Goal: Task Accomplishment & Management: Use online tool/utility

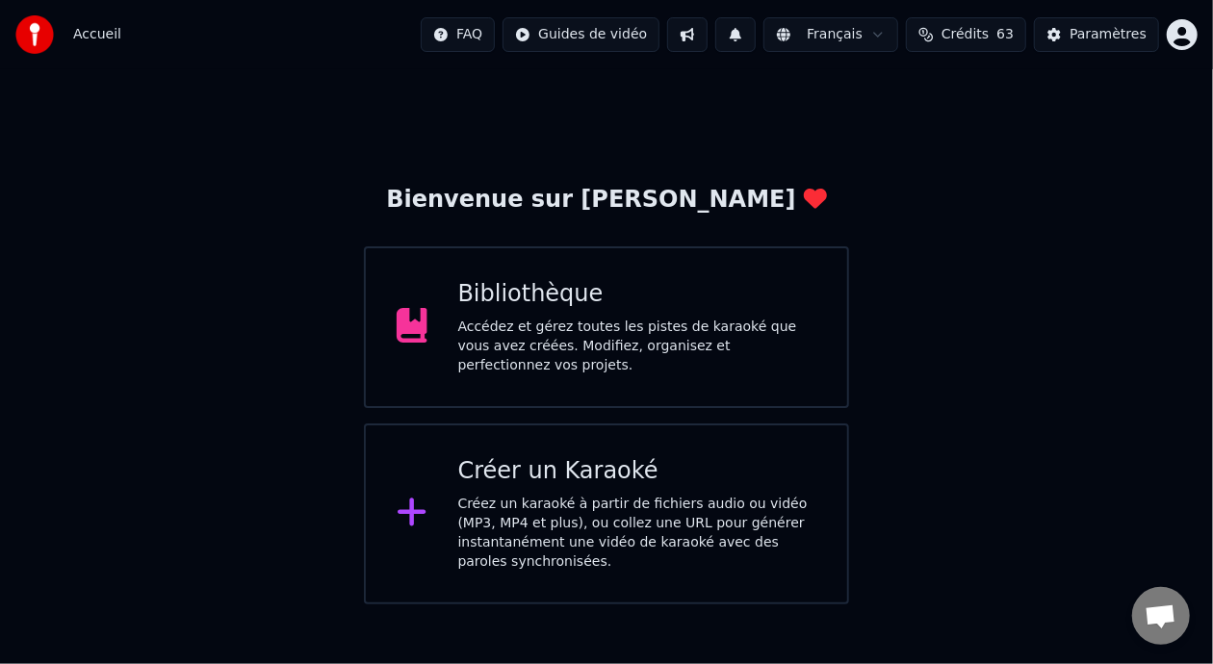
click at [677, 321] on div "Bibliothèque Accédez et gérez toutes les pistes de karaoké que vous avez créées…" at bounding box center [637, 327] width 359 height 96
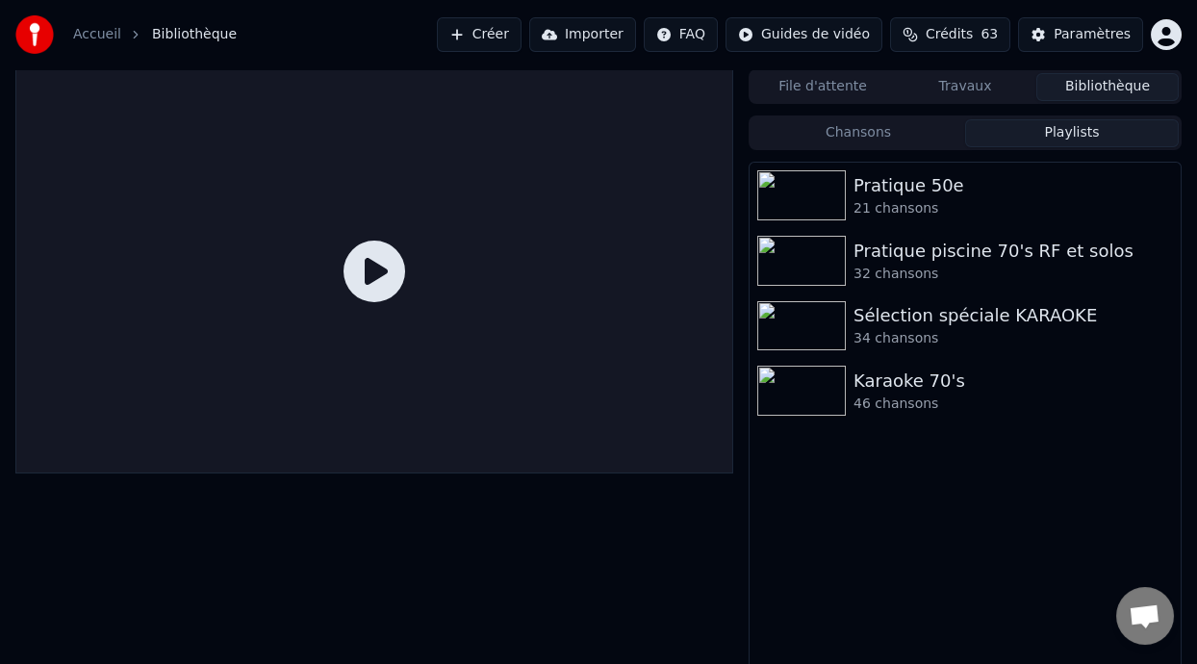
click at [1058, 129] on button "Playlists" at bounding box center [1072, 133] width 214 height 28
click at [987, 181] on div "Pratique 50e" at bounding box center [1004, 185] width 300 height 27
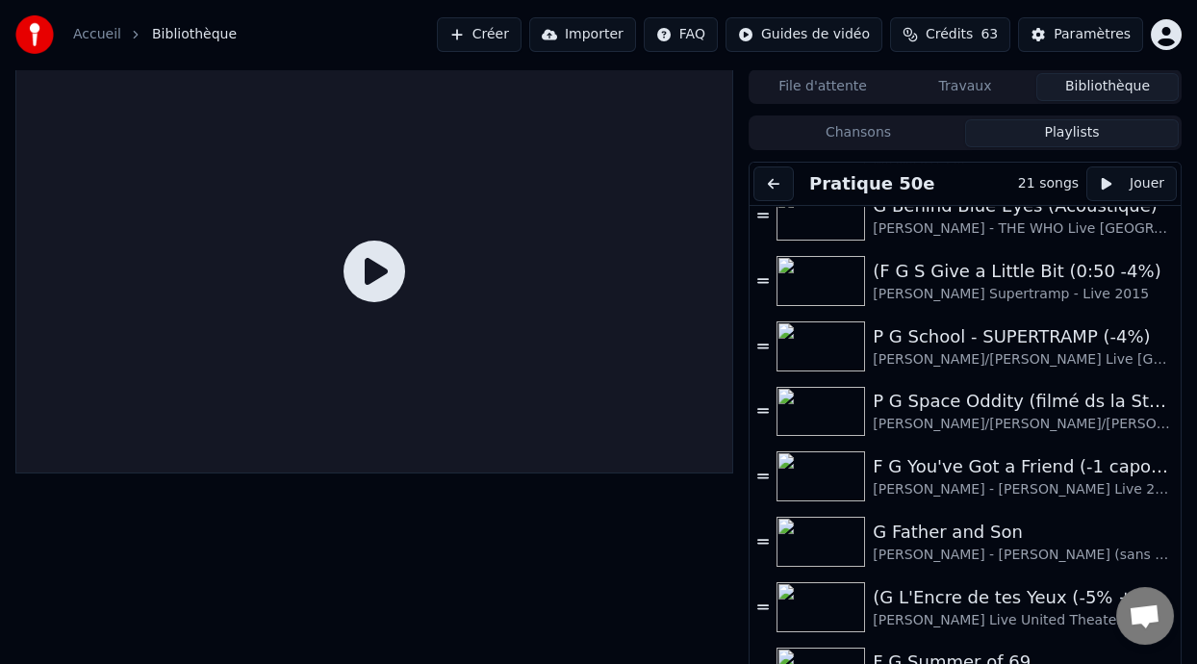
scroll to position [742, 0]
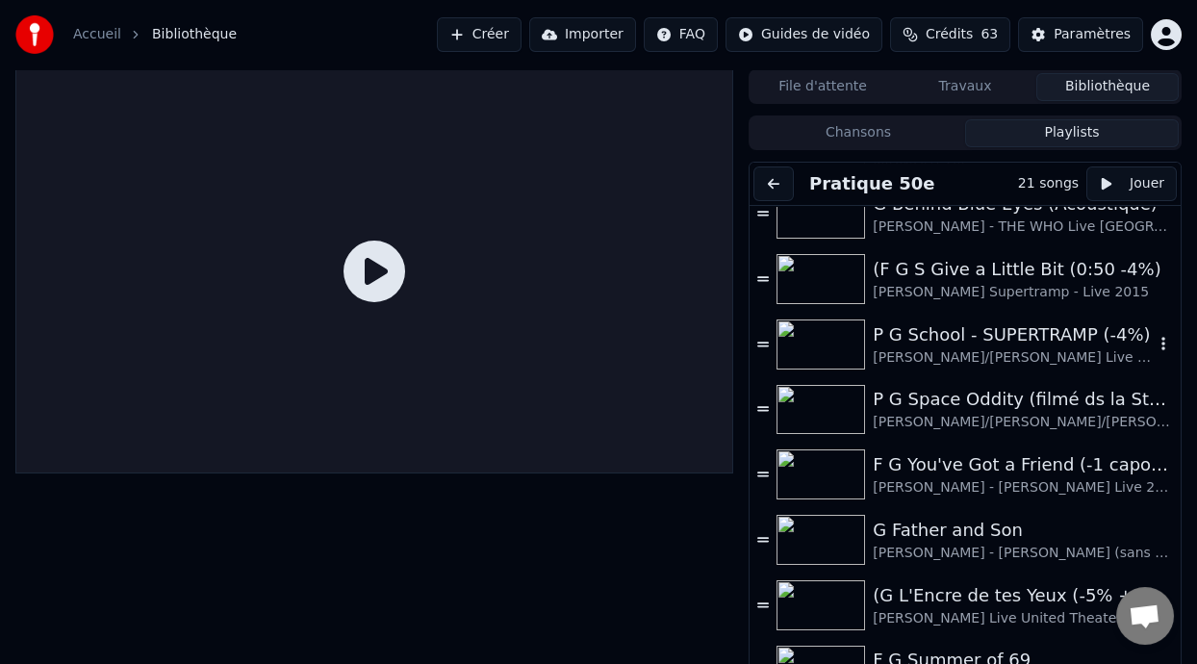
click at [971, 340] on div "P G School - SUPERTRAMP (-4%)" at bounding box center [1013, 335] width 281 height 27
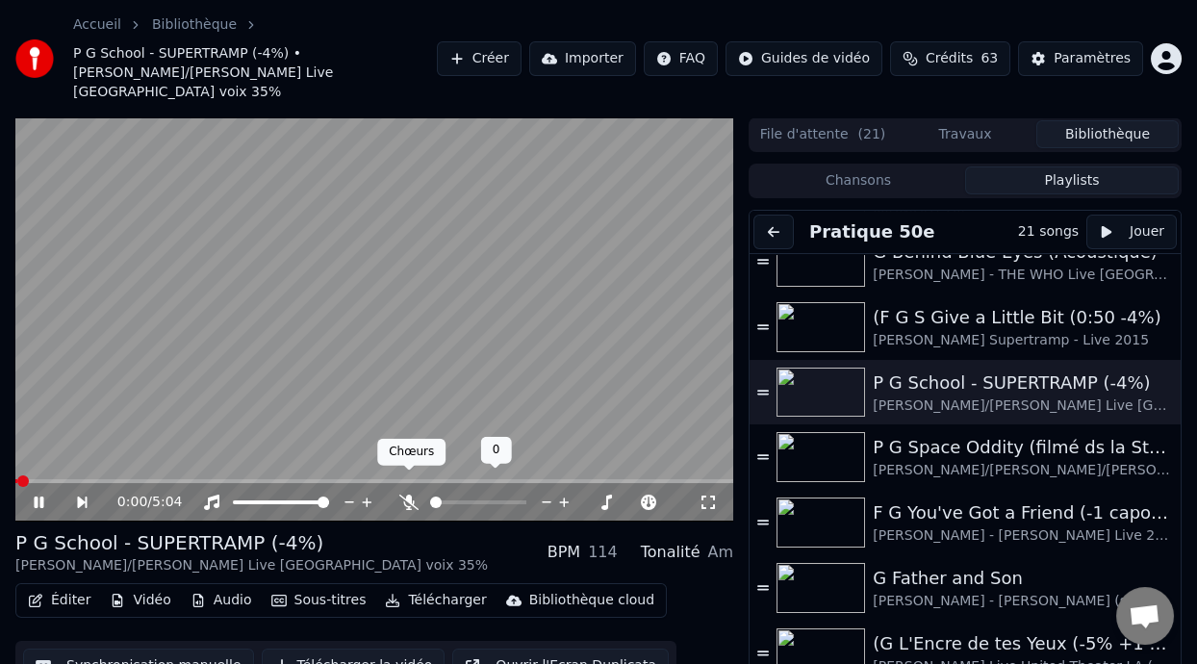
click at [403, 495] on icon at bounding box center [408, 502] width 19 height 15
click at [40, 497] on icon at bounding box center [39, 503] width 10 height 12
click at [557, 501] on span at bounding box center [536, 503] width 43 height 4
click at [38, 496] on icon at bounding box center [39, 502] width 12 height 13
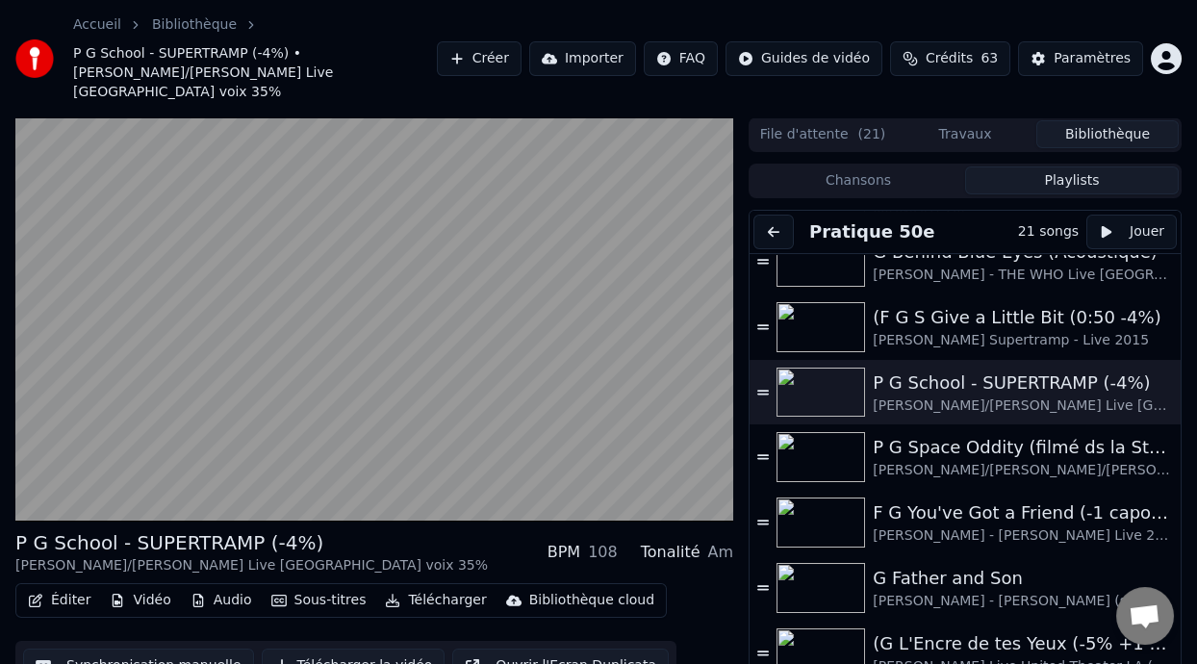
scroll to position [57, 0]
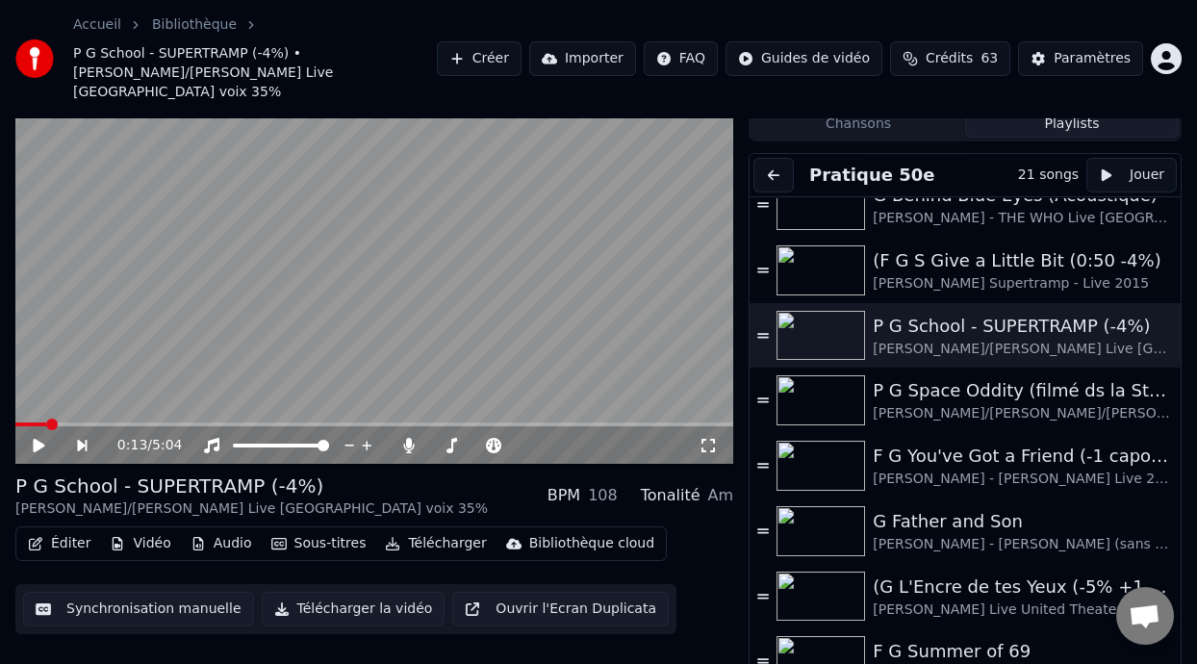
click at [84, 530] on button "Éditer" at bounding box center [59, 543] width 78 height 27
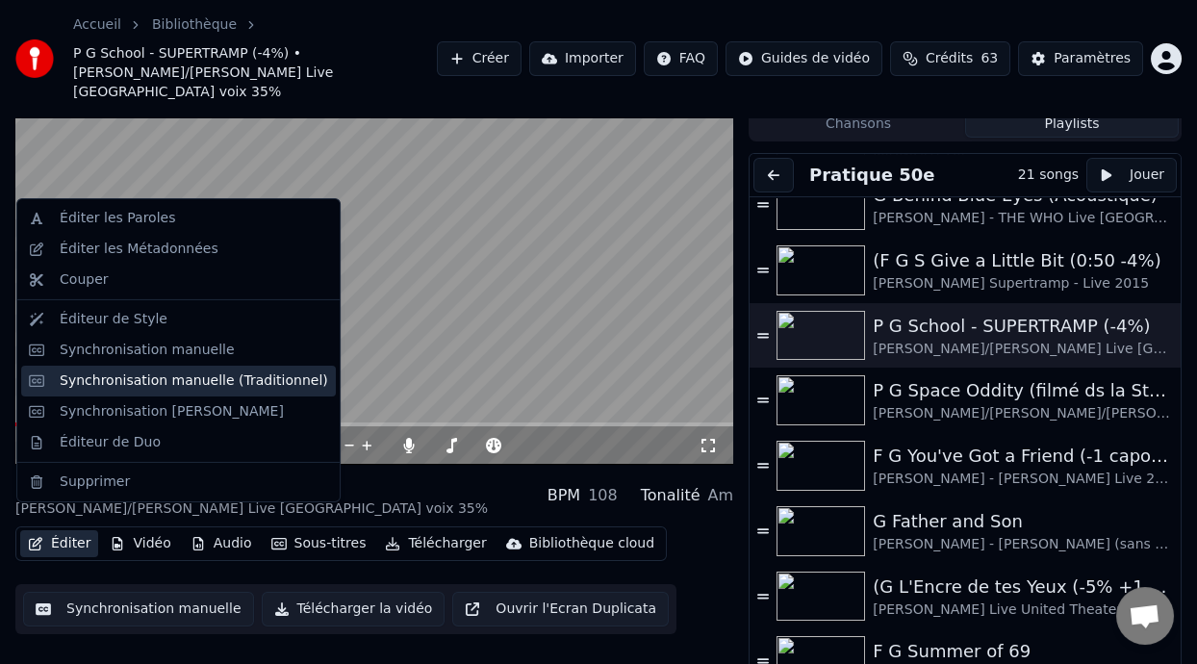
click at [227, 377] on div "Synchronisation manuelle (Traditionnel)" at bounding box center [194, 381] width 269 height 19
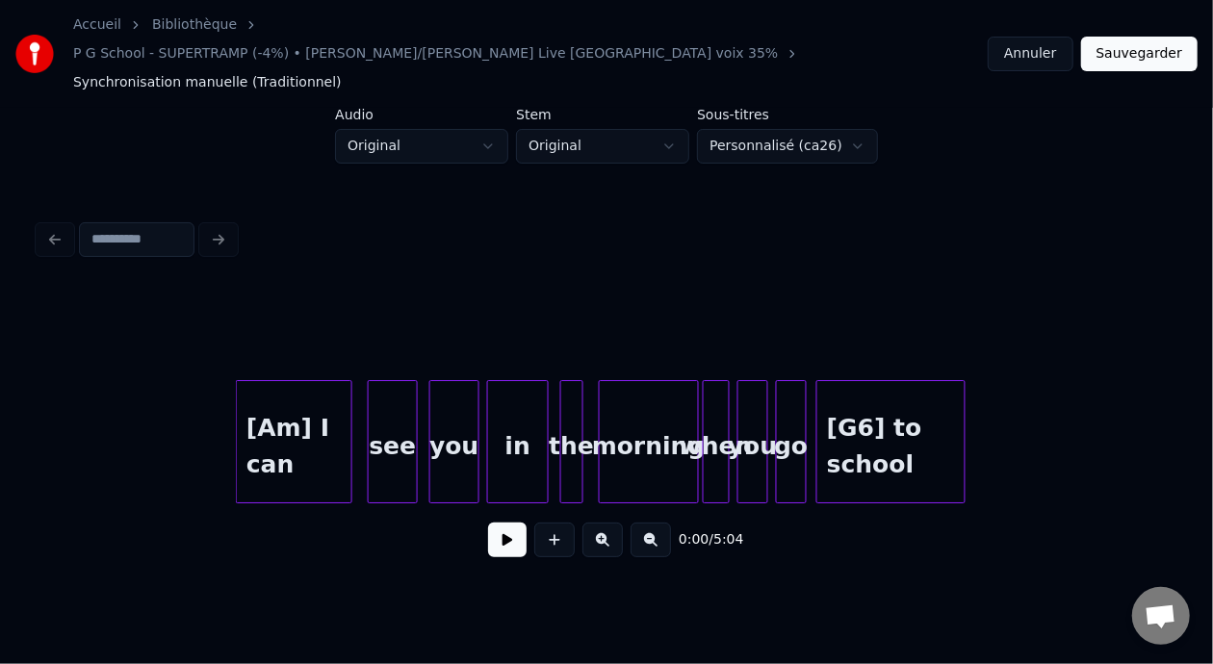
scroll to position [0, 1204]
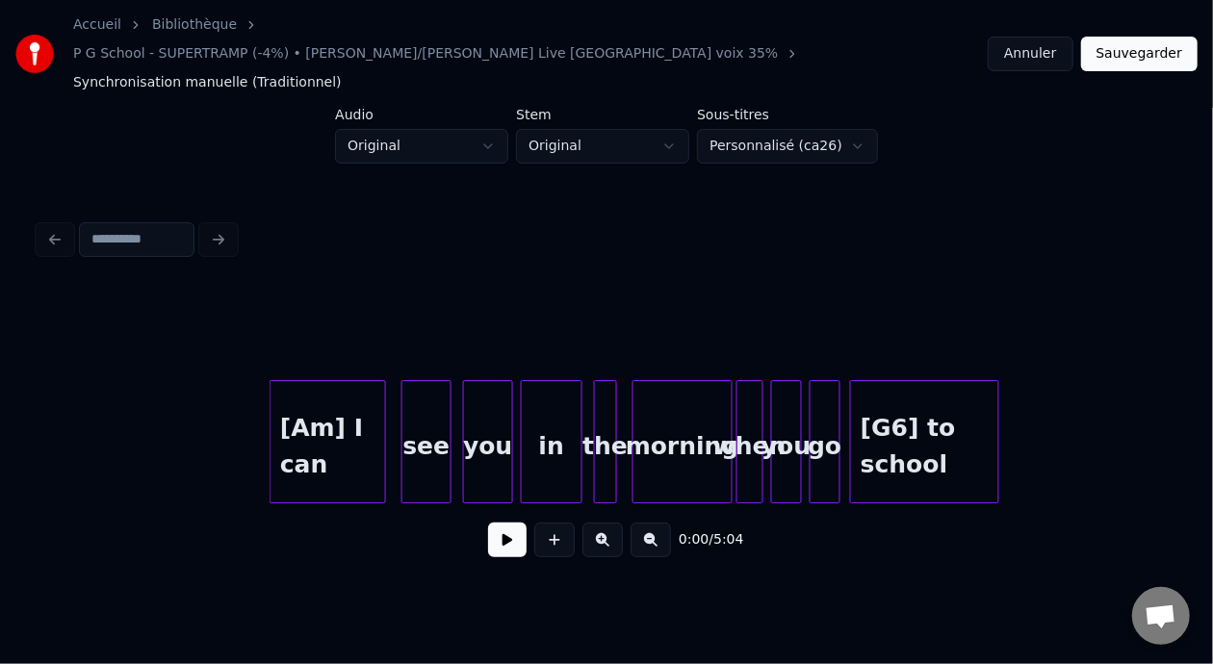
click at [884, 398] on div "[G6] to school" at bounding box center [924, 446] width 147 height 131
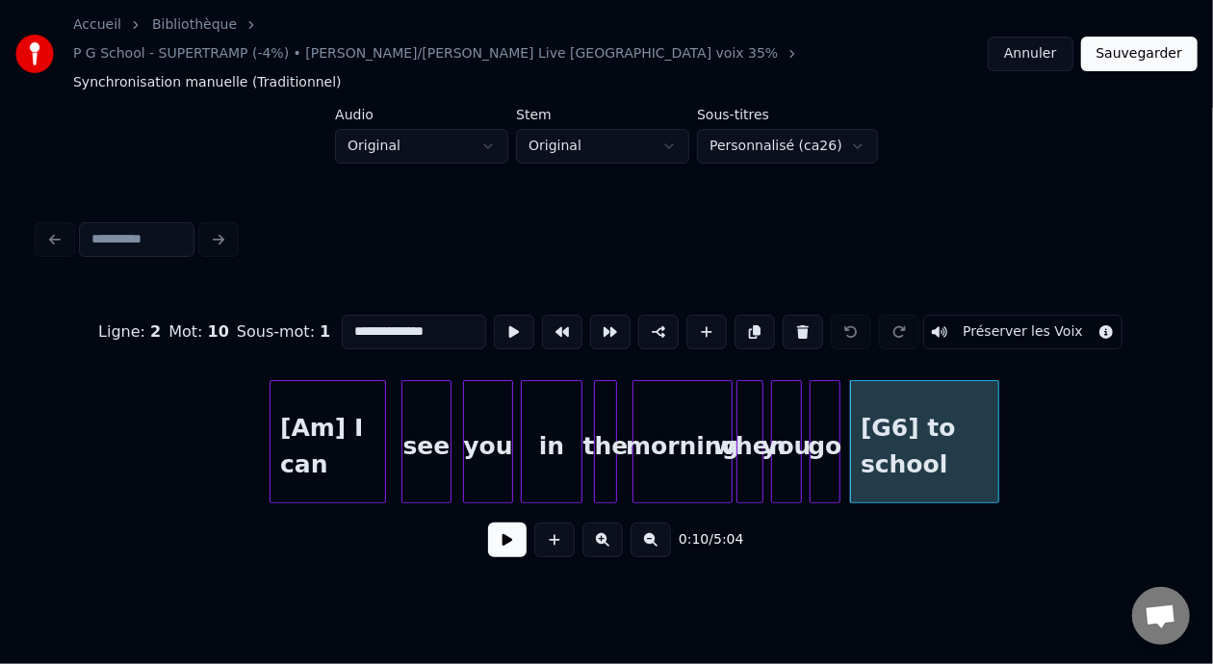
click at [342, 315] on input "**********" at bounding box center [414, 332] width 144 height 35
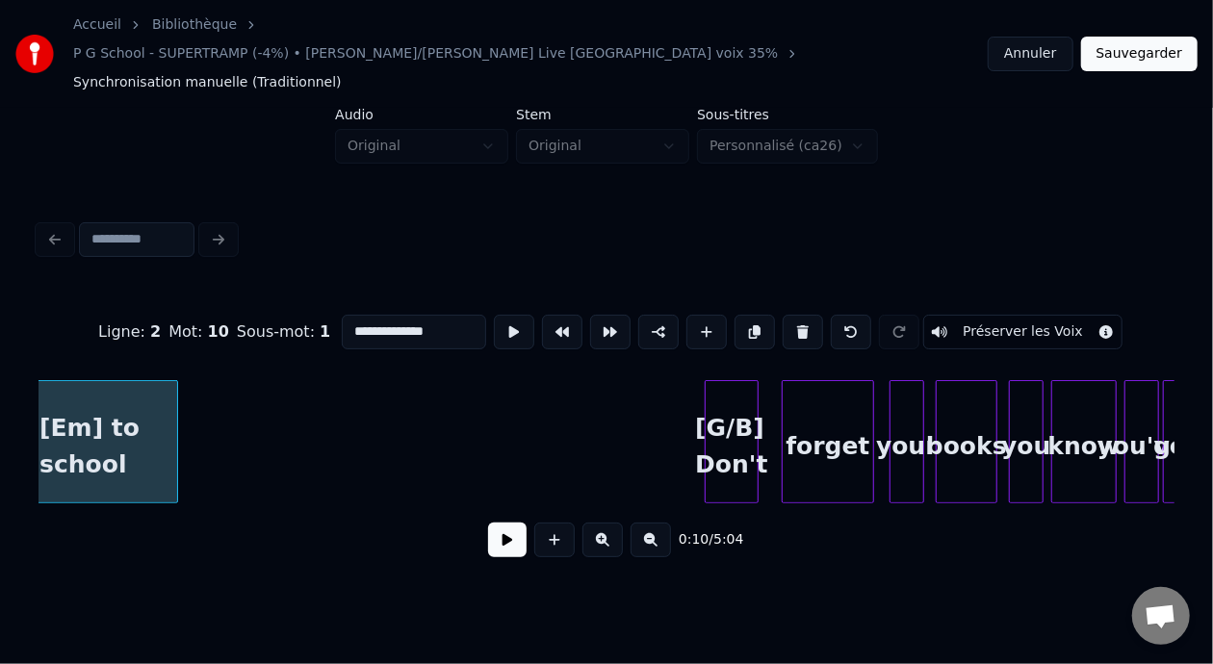
scroll to position [0, 2090]
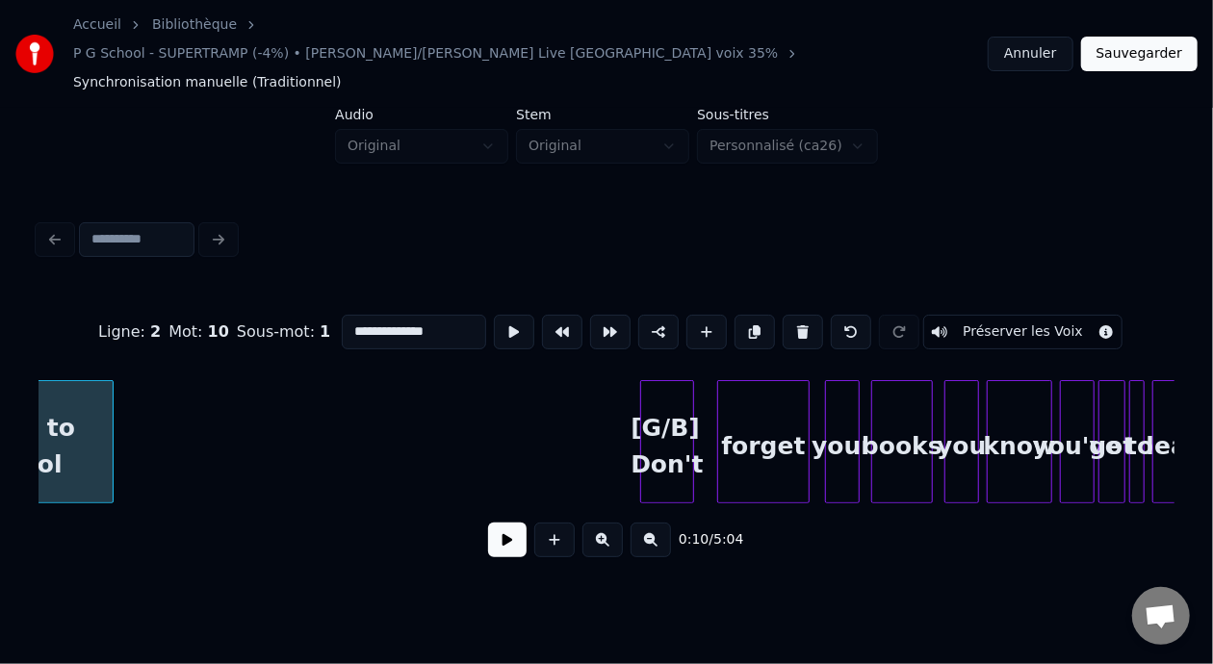
click at [661, 407] on div "[G/B] Don't" at bounding box center [667, 446] width 52 height 131
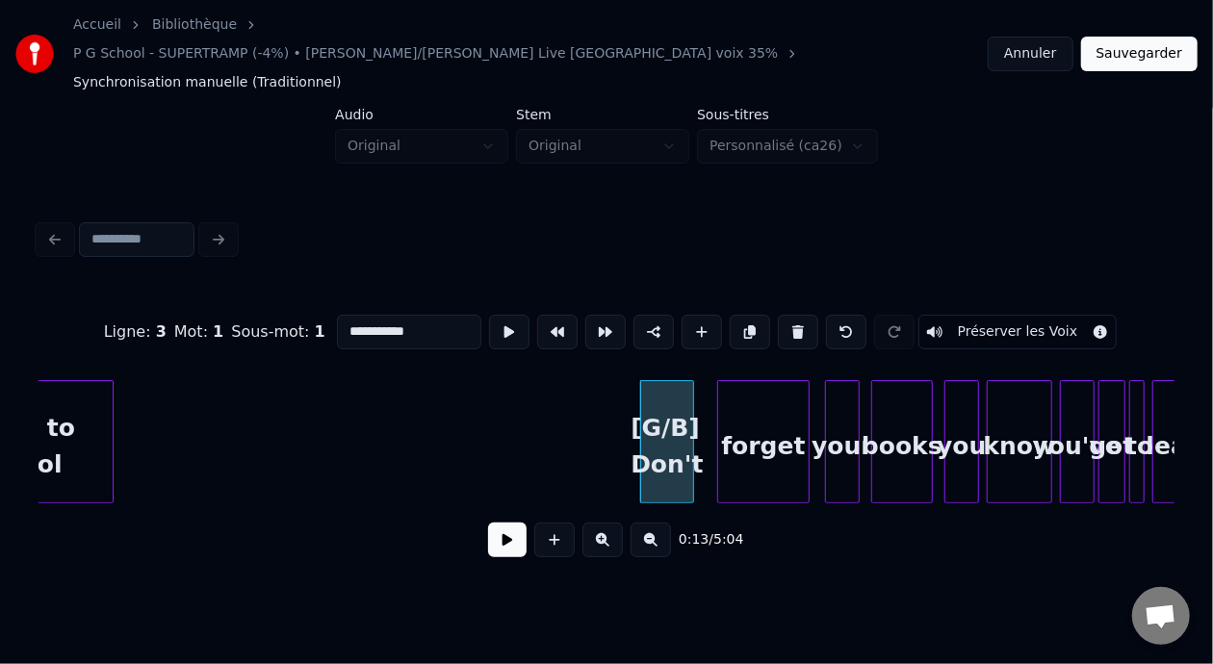
click at [337, 315] on input "**********" at bounding box center [409, 332] width 144 height 35
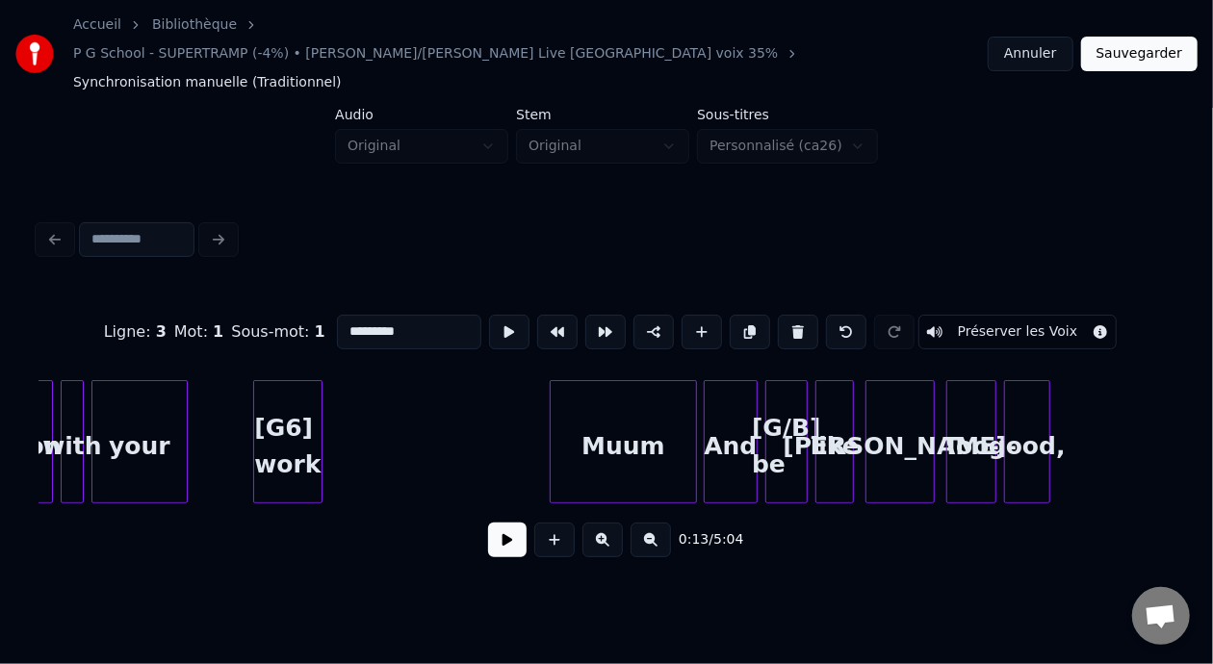
scroll to position [0, 4400]
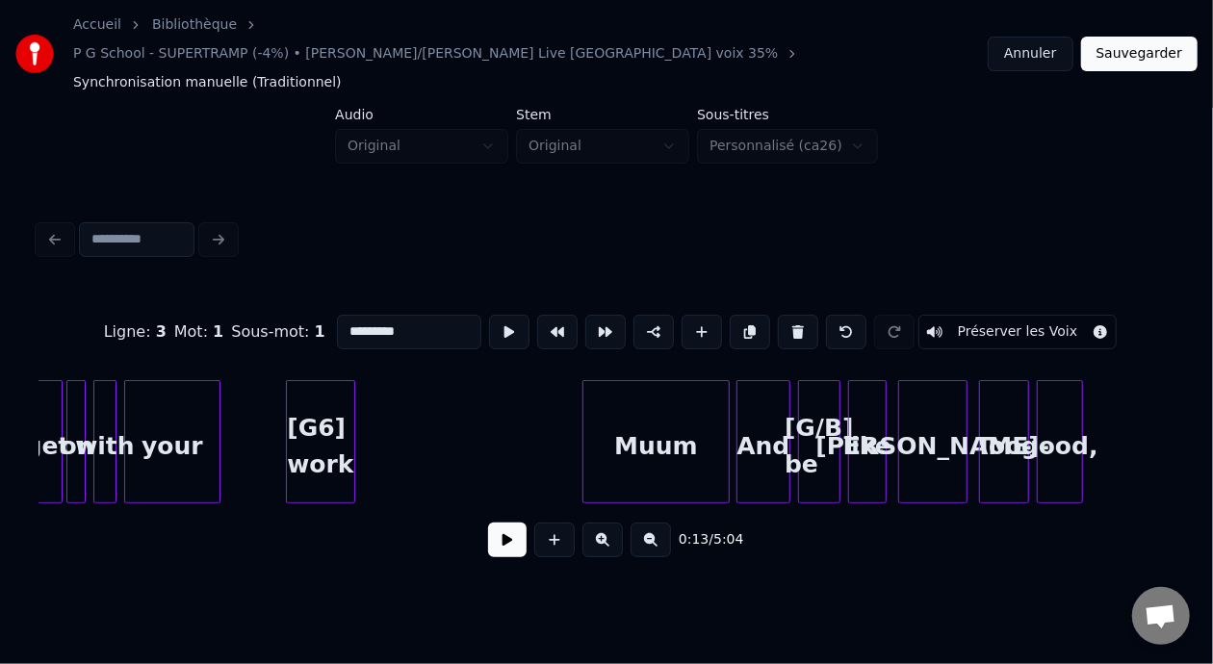
click at [331, 394] on div "[G6] work" at bounding box center [320, 446] width 67 height 131
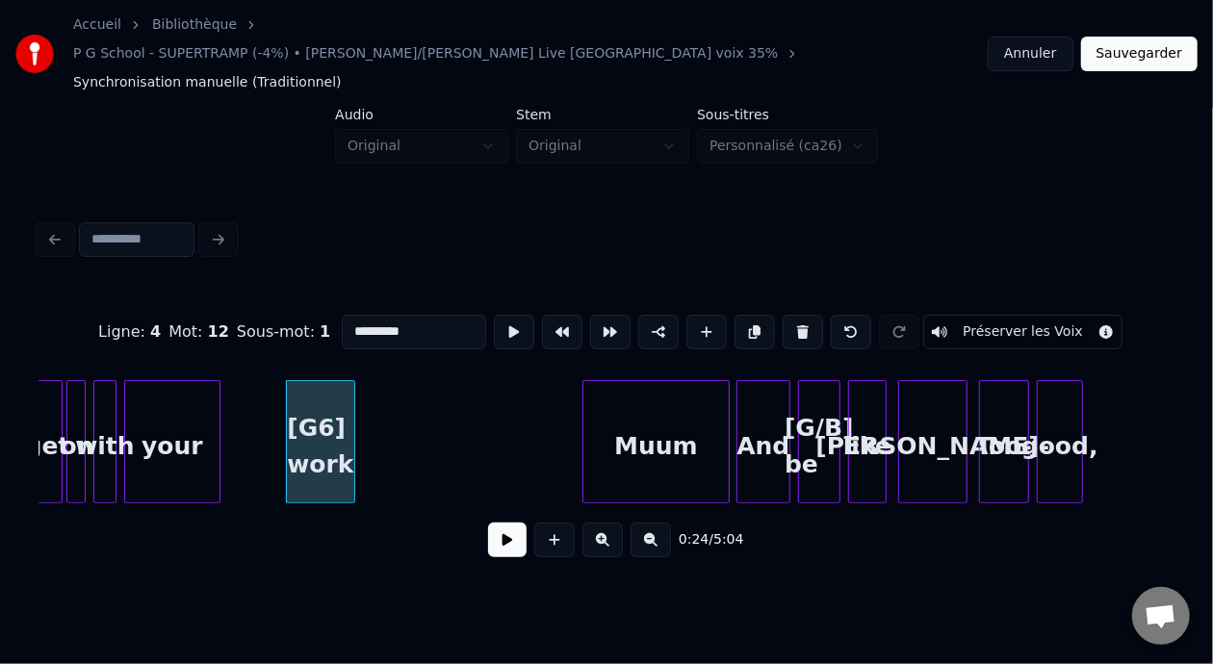
click at [342, 315] on input "*********" at bounding box center [414, 332] width 144 height 35
click at [813, 414] on div "[G/B] be" at bounding box center [819, 446] width 40 height 131
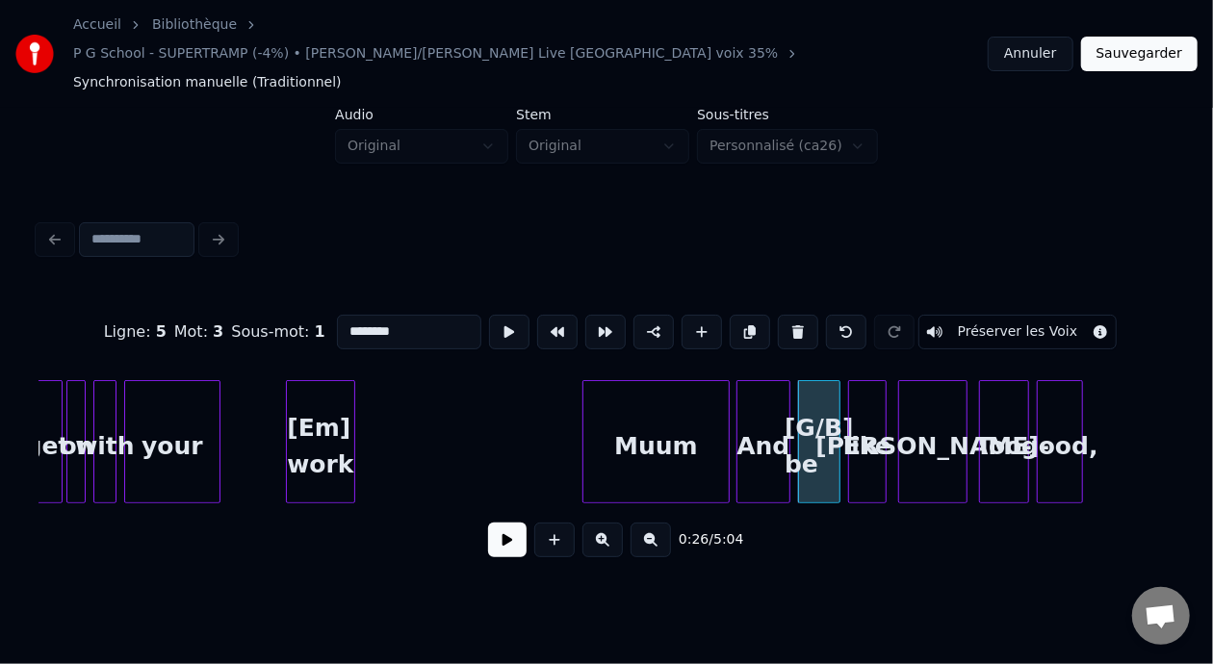
click at [337, 315] on input "********" at bounding box center [409, 332] width 144 height 35
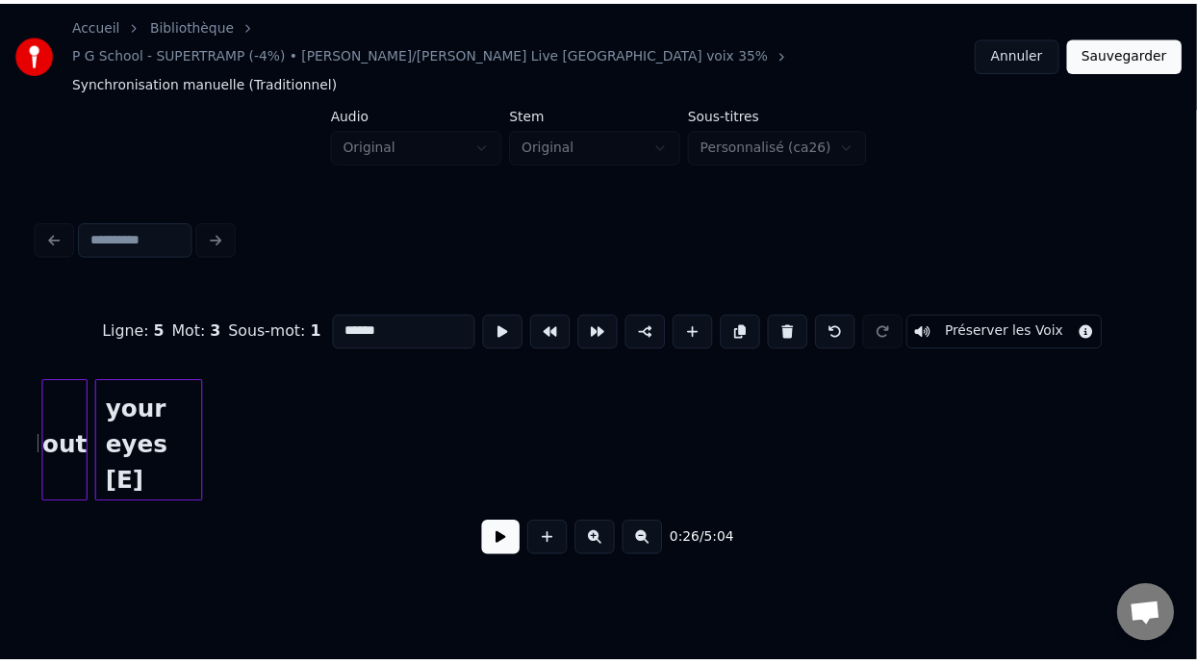
scroll to position [0, 46006]
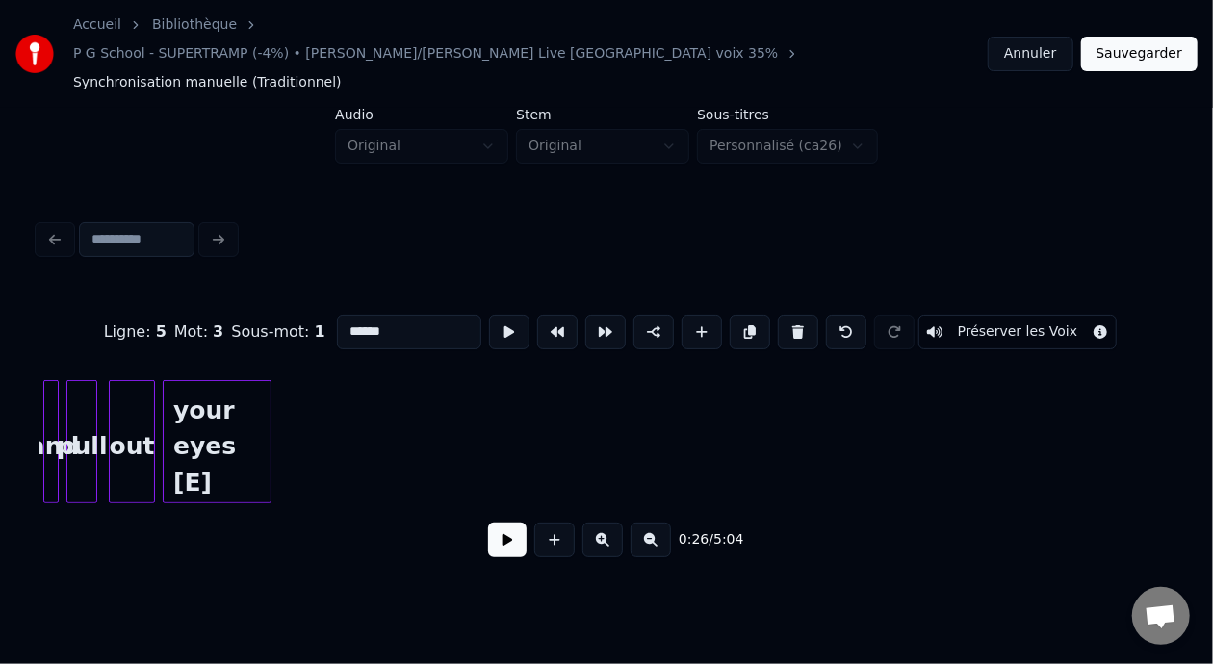
type input "******"
click at [1144, 37] on button "Sauvegarder" at bounding box center [1139, 54] width 116 height 35
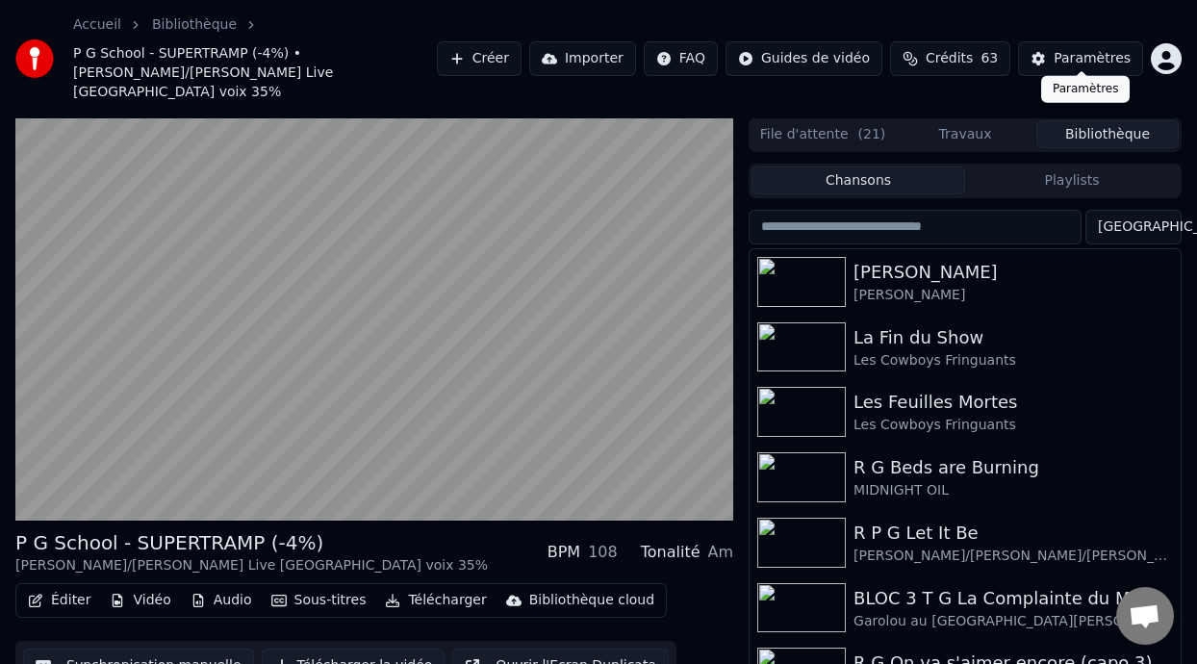
scroll to position [63, 0]
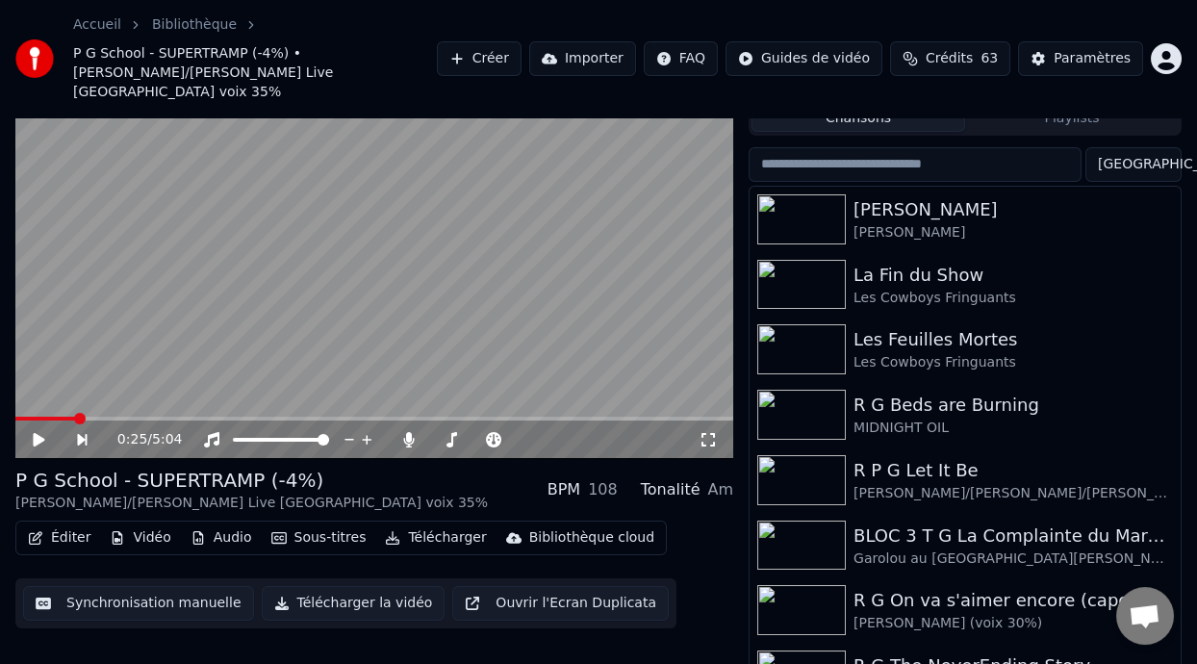
click at [25, 417] on span at bounding box center [45, 419] width 60 height 4
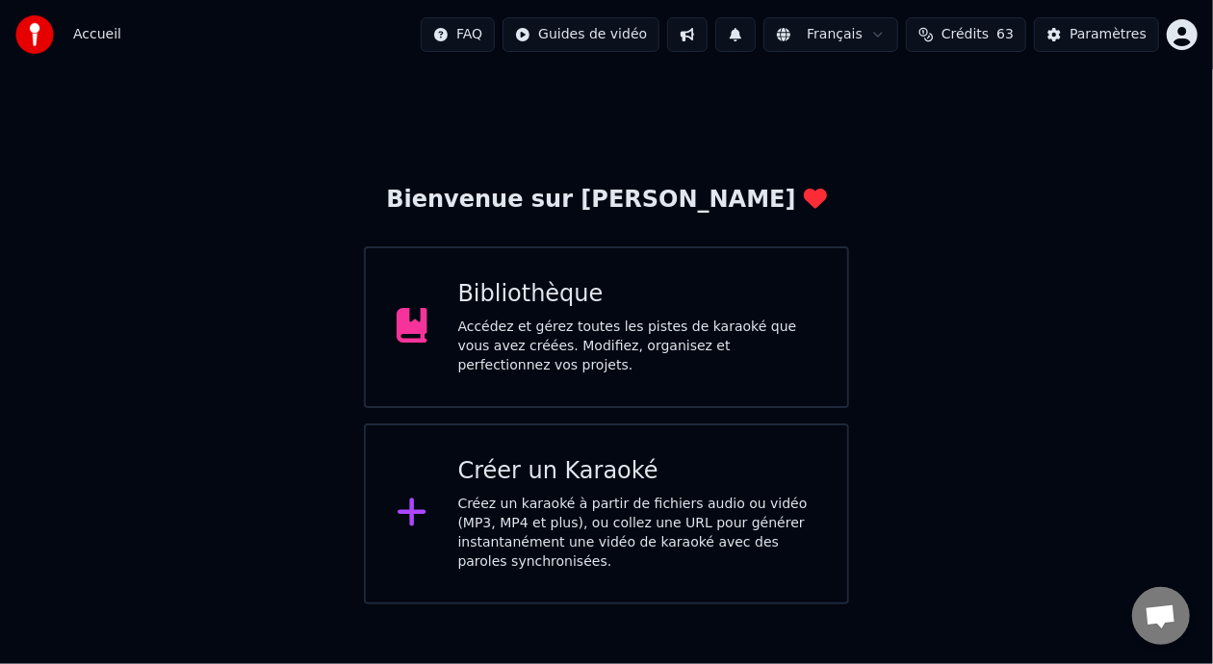
click at [653, 326] on div "Accédez et gérez toutes les pistes de karaoké que vous avez créées. Modifiez, o…" at bounding box center [637, 347] width 359 height 58
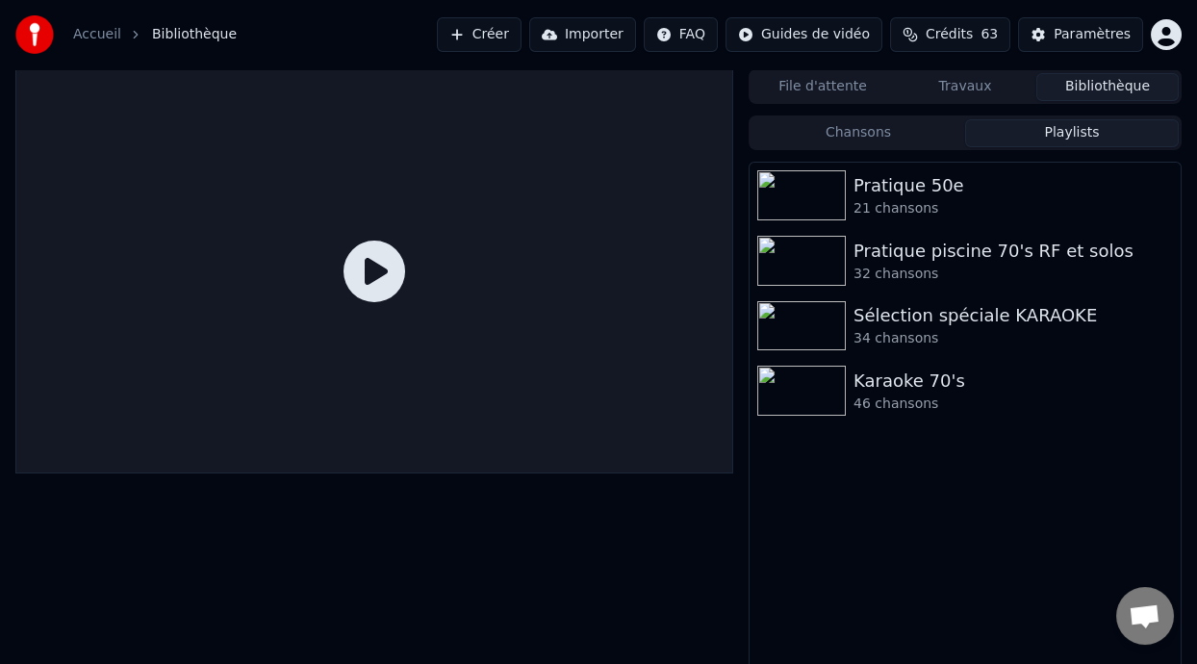
click at [1098, 132] on button "Playlists" at bounding box center [1072, 133] width 214 height 28
click at [907, 196] on div "Pratique 50e" at bounding box center [1004, 185] width 300 height 27
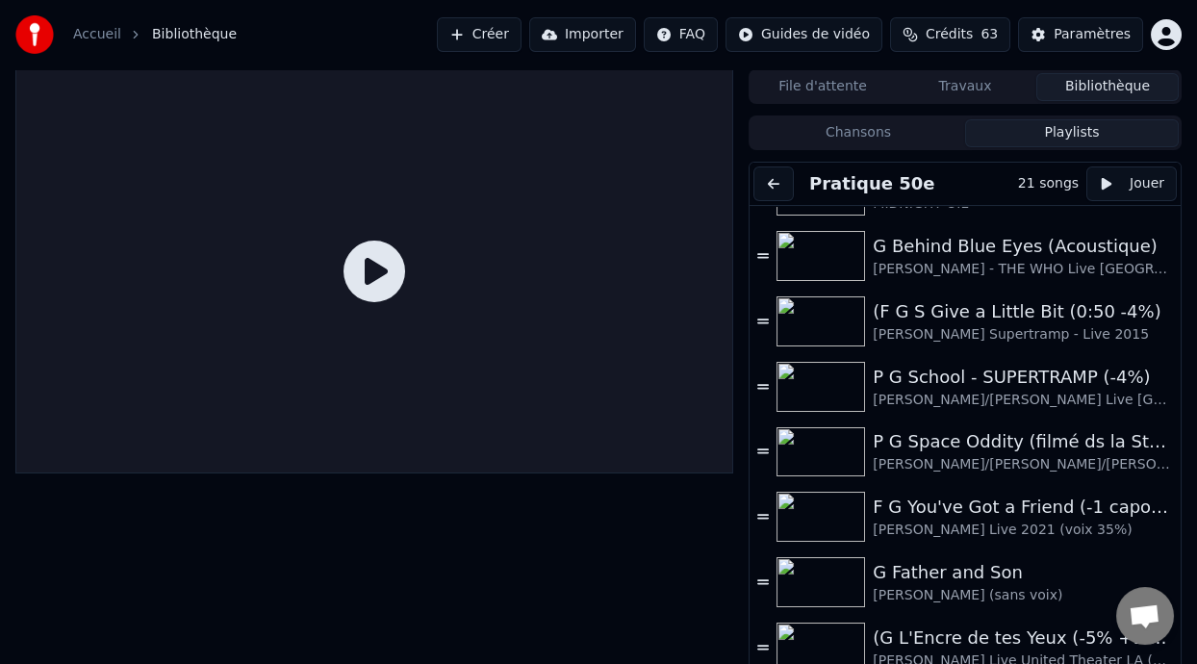
scroll to position [706, 0]
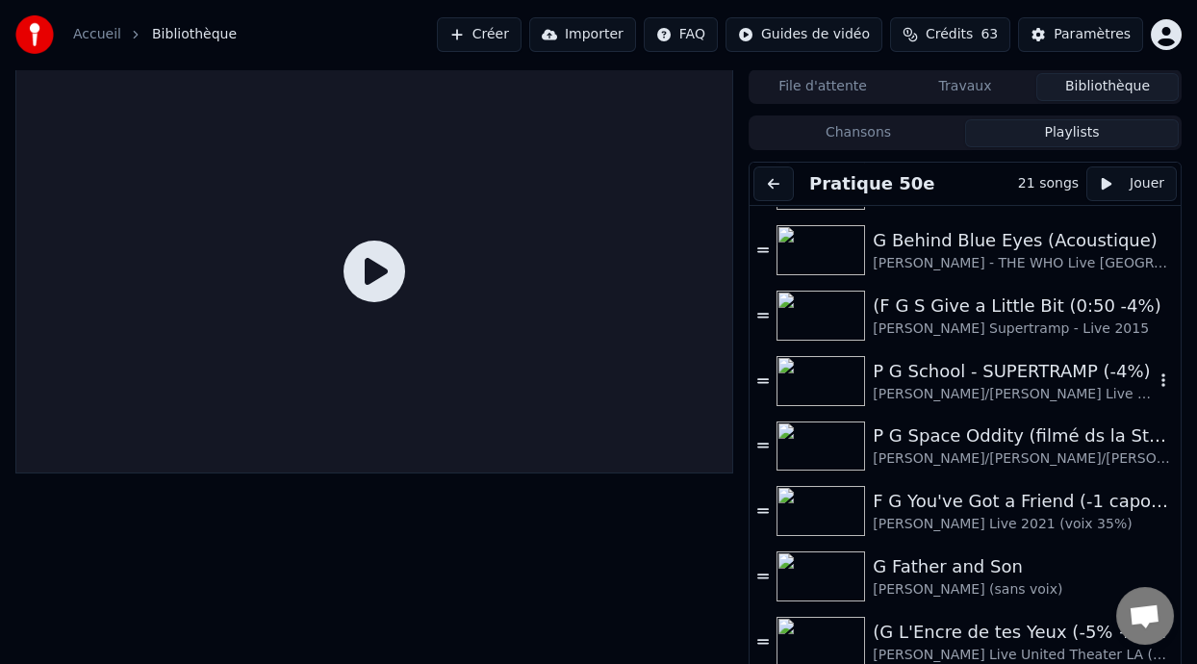
click at [1007, 375] on div "P G School - SUPERTRAMP (-4%)" at bounding box center [1013, 371] width 281 height 27
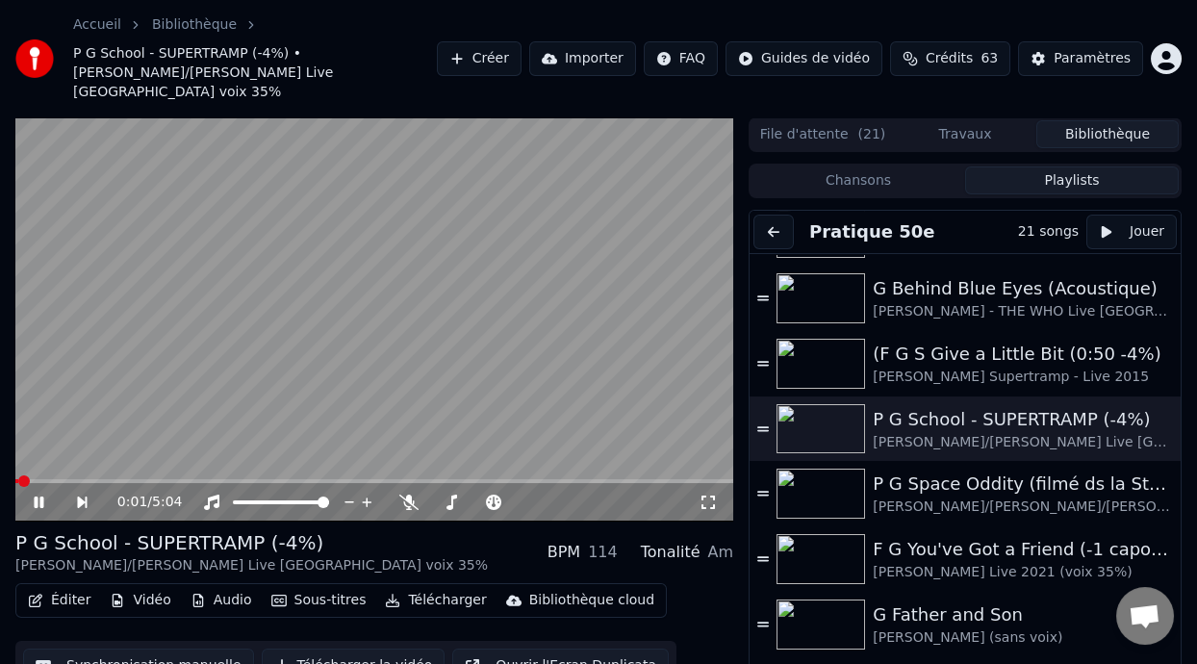
click at [39, 497] on icon at bounding box center [39, 503] width 10 height 12
click at [53, 476] on span at bounding box center [59, 482] width 12 height 12
click at [21, 479] on span at bounding box center [18, 481] width 7 height 4
click at [408, 495] on icon at bounding box center [408, 502] width 19 height 15
click at [555, 501] on span at bounding box center [535, 503] width 40 height 4
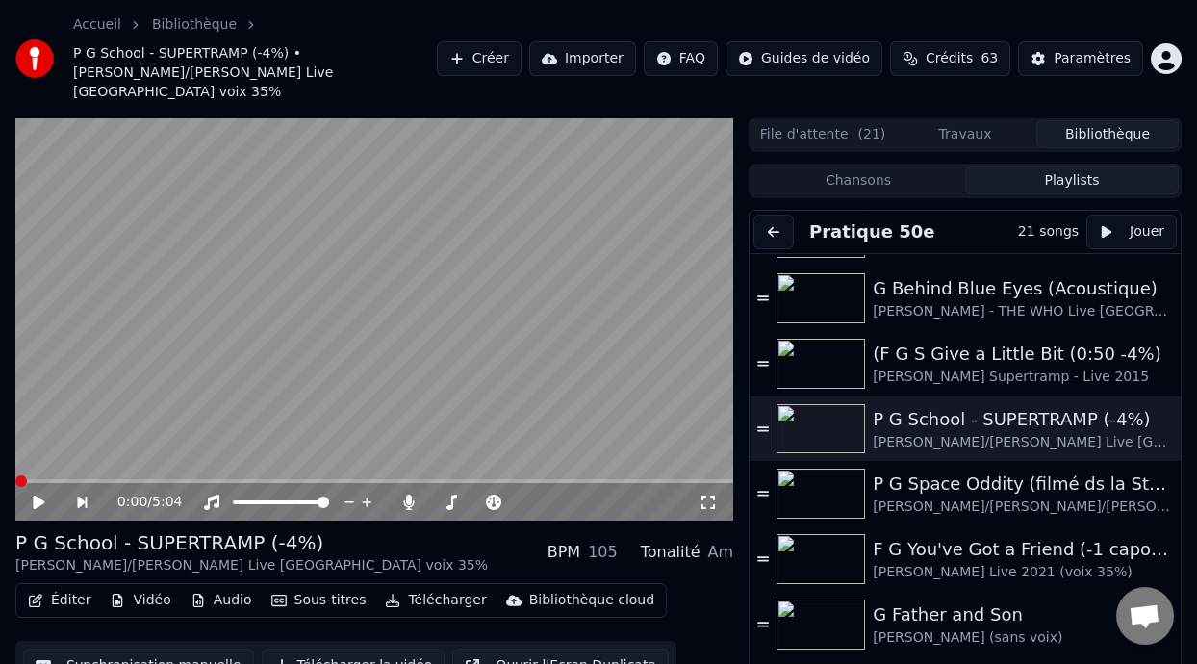
click at [35, 496] on icon at bounding box center [39, 502] width 12 height 13
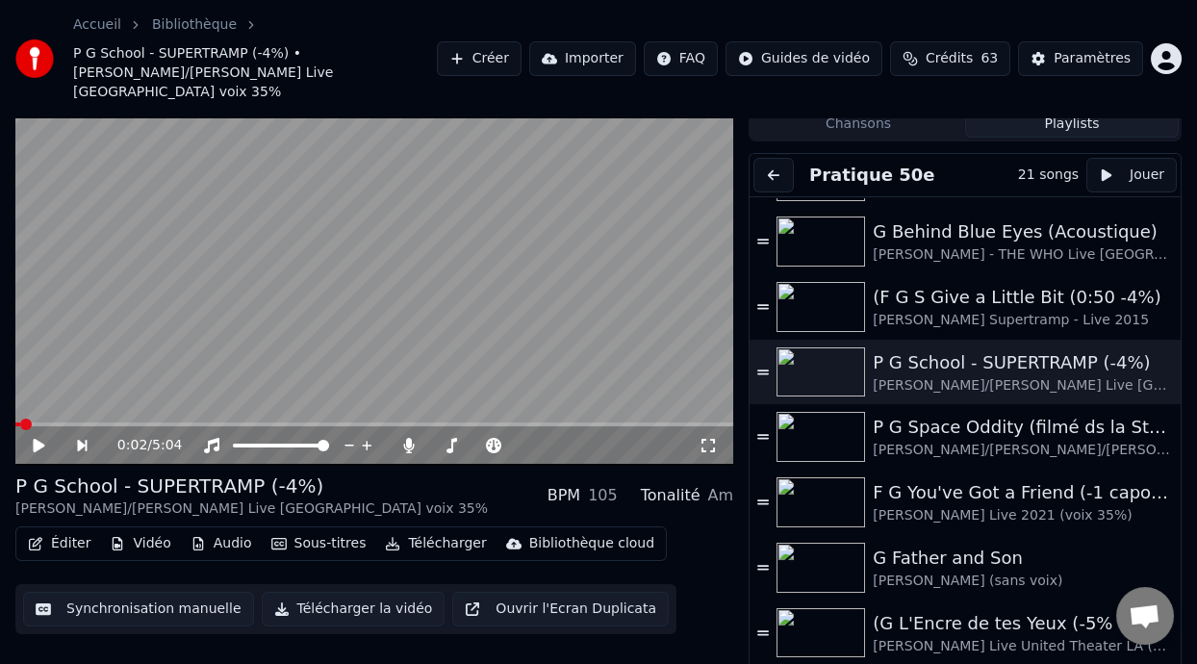
click at [20, 423] on span at bounding box center [17, 425] width 5 height 4
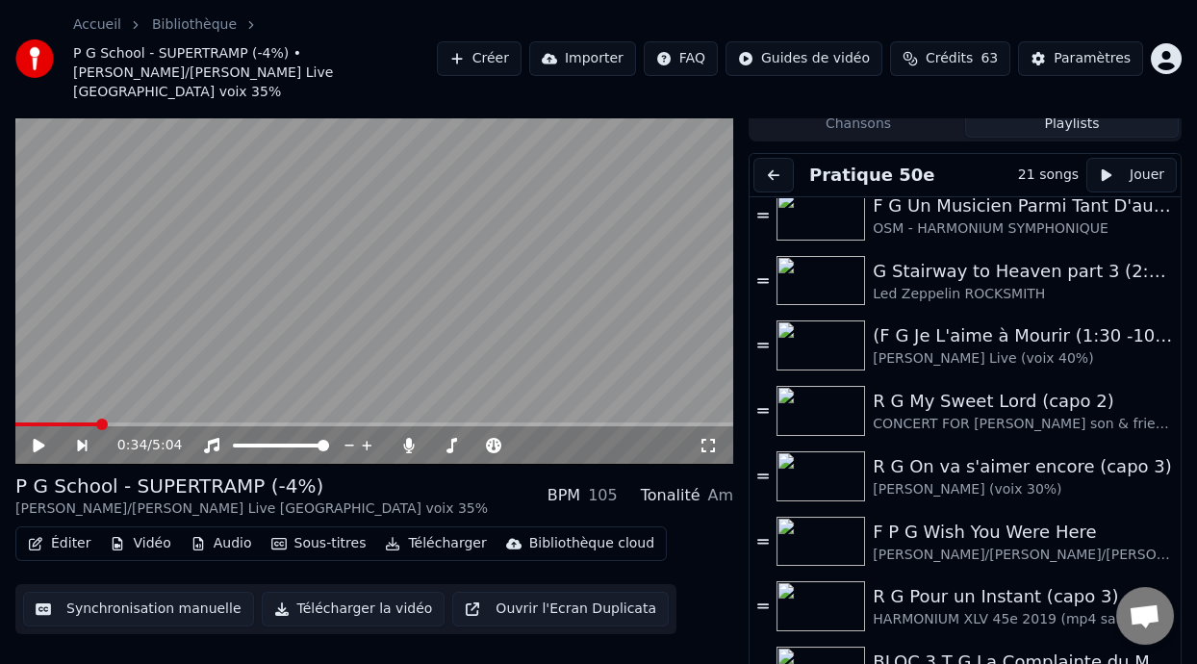
scroll to position [0, 0]
